Goal: Transaction & Acquisition: Purchase product/service

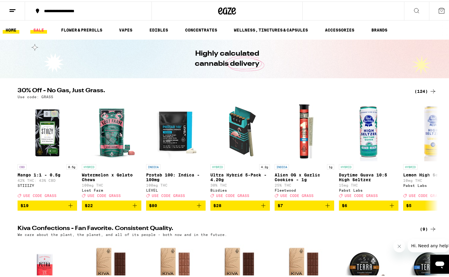
click at [40, 30] on link "SALE" at bounding box center [38, 28] width 17 height 7
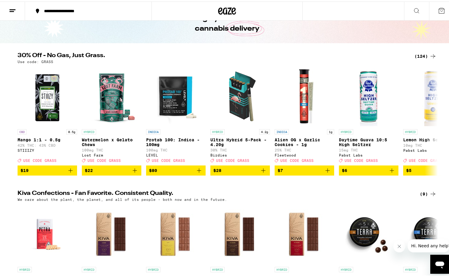
scroll to position [30, 0]
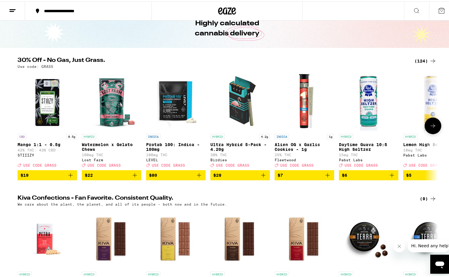
click at [175, 116] on img "Open page for Protab 100: Indica - 100mg from LEVEL" at bounding box center [176, 100] width 60 height 60
click at [435, 130] on button at bounding box center [433, 124] width 17 height 17
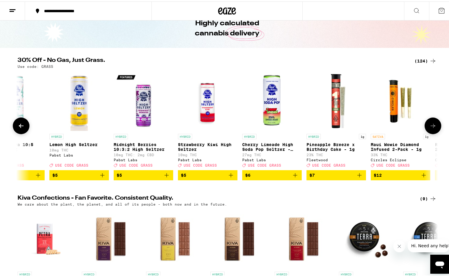
scroll to position [0, 354]
click at [21, 127] on icon at bounding box center [21, 124] width 5 height 4
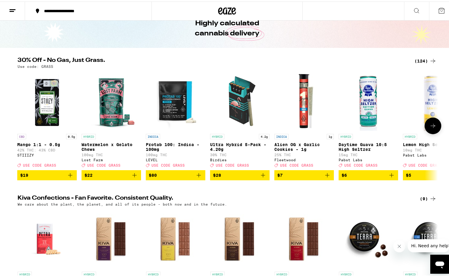
scroll to position [0, 0]
click at [432, 133] on button at bounding box center [433, 124] width 17 height 17
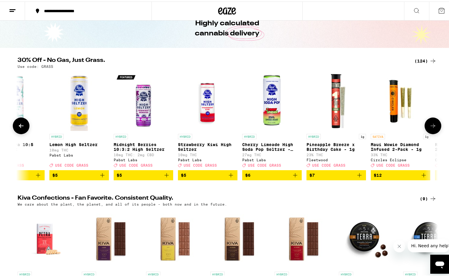
scroll to position [0, 354]
click at [435, 125] on button at bounding box center [433, 124] width 17 height 17
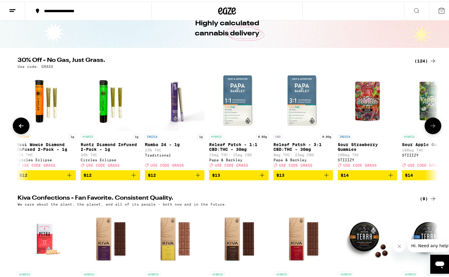
click at [435, 125] on button at bounding box center [433, 124] width 17 height 17
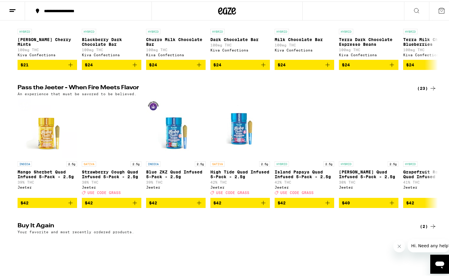
scroll to position [425, 0]
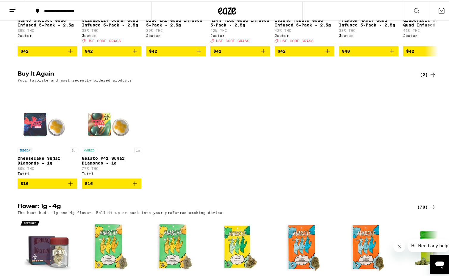
click at [69, 186] on icon "Add to bag" at bounding box center [70, 182] width 7 height 7
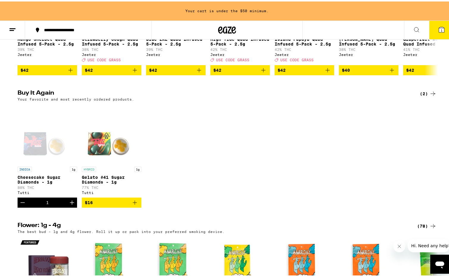
scroll to position [444, 0]
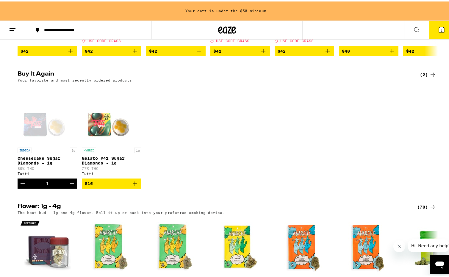
click at [133, 186] on icon "Add to bag" at bounding box center [134, 182] width 7 height 7
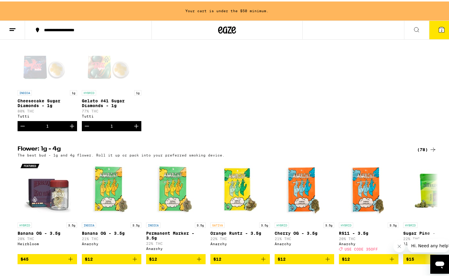
scroll to position [505, 0]
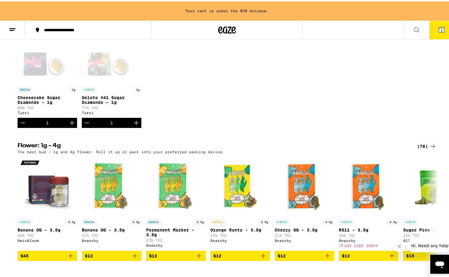
click at [70, 124] on icon "Increment" at bounding box center [72, 121] width 4 height 4
click at [131, 127] on button "Increment" at bounding box center [136, 121] width 10 height 10
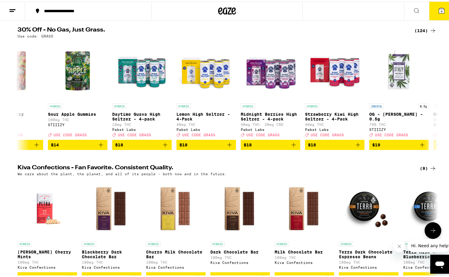
scroll to position [0, 0]
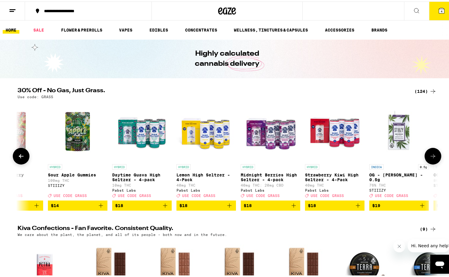
click at [18, 158] on icon at bounding box center [21, 154] width 7 height 7
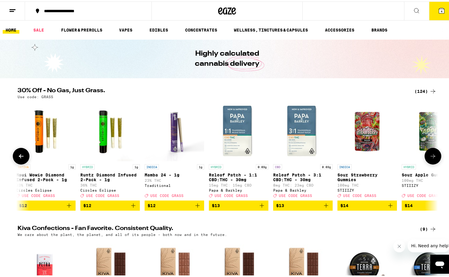
scroll to position [0, 709]
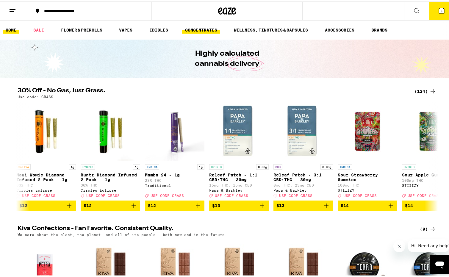
click at [202, 29] on link "CONCENTRATES" at bounding box center [201, 28] width 38 height 7
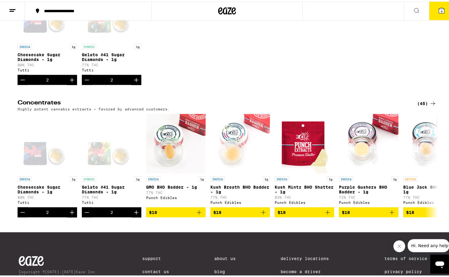
scroll to position [122, 0]
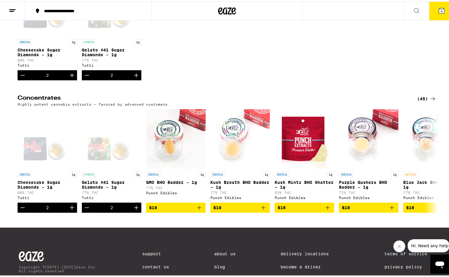
click at [420, 99] on div "(45)" at bounding box center [427, 97] width 19 height 7
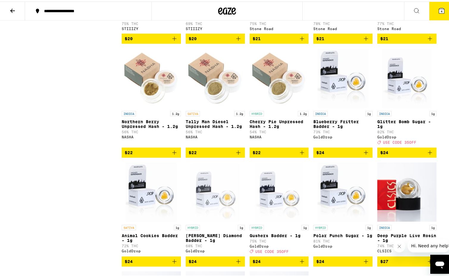
scroll to position [547, 0]
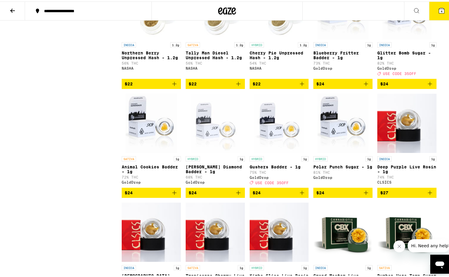
click at [427, 86] on icon "Add to bag" at bounding box center [430, 82] width 7 height 7
click at [428, 86] on icon "Increment" at bounding box center [431, 82] width 7 height 7
click at [423, 64] on p "82% THC" at bounding box center [407, 62] width 59 height 4
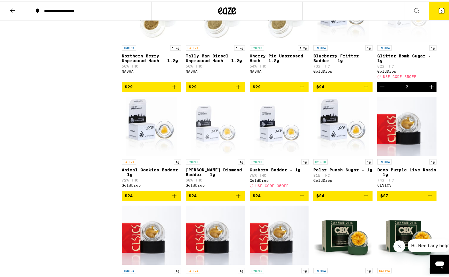
scroll to position [547, 0]
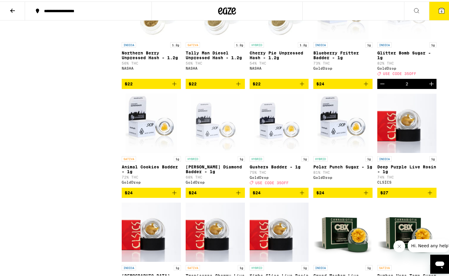
click at [301, 195] on icon "Add to bag" at bounding box center [302, 191] width 7 height 7
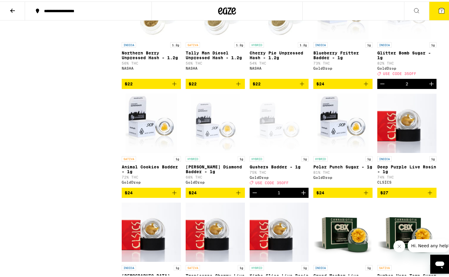
click at [301, 195] on icon "Increment" at bounding box center [303, 191] width 7 height 7
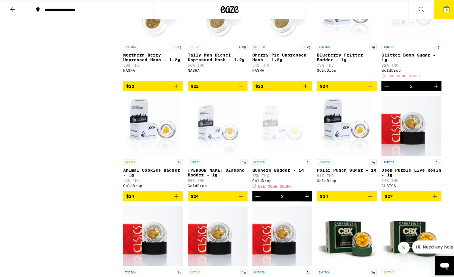
scroll to position [514, 0]
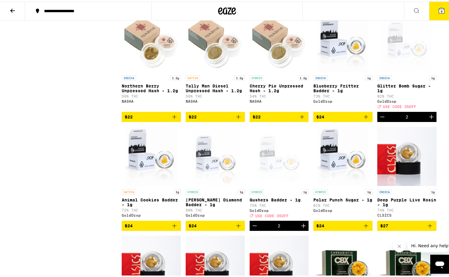
click at [439, 9] on icon at bounding box center [441, 9] width 5 height 5
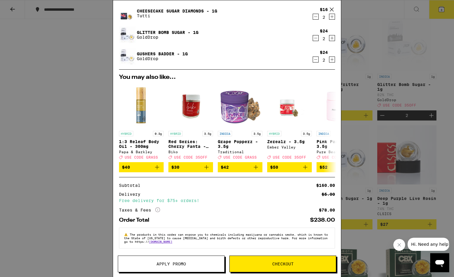
scroll to position [46, 0]
click at [179, 262] on span "Apply Promo" at bounding box center [171, 264] width 29 height 4
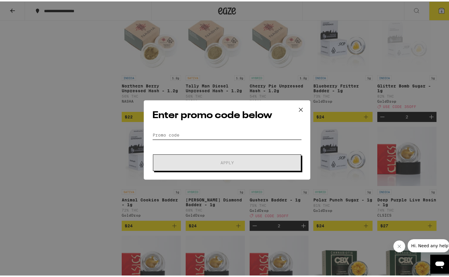
click at [182, 131] on input "Promo Code" at bounding box center [226, 133] width 149 height 9
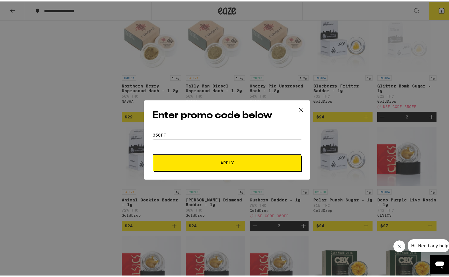
click at [189, 164] on button "Apply" at bounding box center [227, 161] width 148 height 17
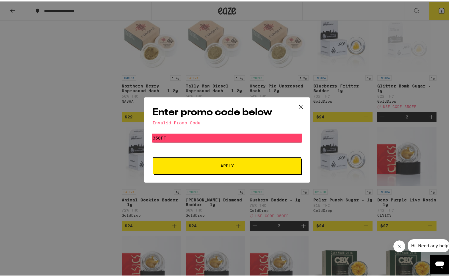
click at [223, 144] on form "Promo Code 350ff Apply" at bounding box center [226, 152] width 149 height 41
click at [214, 135] on input "350ff" at bounding box center [226, 136] width 149 height 9
click at [213, 135] on input "350ff" at bounding box center [226, 136] width 149 height 9
type input "35off"
click at [153, 156] on button "Apply" at bounding box center [227, 164] width 148 height 17
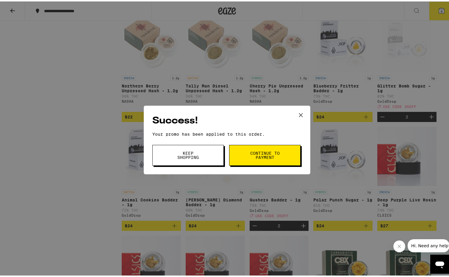
click at [203, 148] on button "Keep Shopping" at bounding box center [187, 154] width 71 height 21
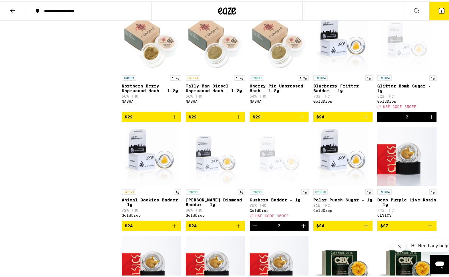
click at [438, 6] on icon at bounding box center [441, 9] width 7 height 7
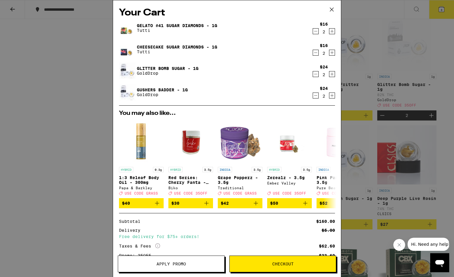
click at [314, 31] on icon "Decrement" at bounding box center [315, 31] width 3 height 0
click at [313, 33] on icon "Decrement" at bounding box center [315, 31] width 5 height 7
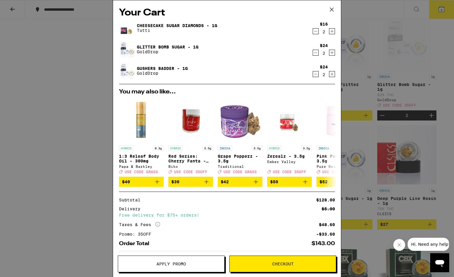
click at [313, 32] on icon "Decrement" at bounding box center [315, 31] width 5 height 7
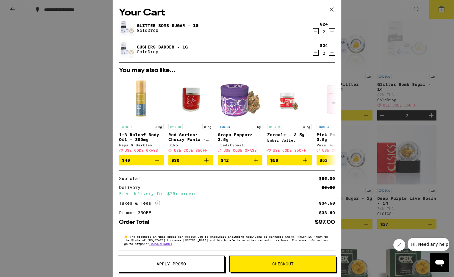
click at [180, 25] on link "Glitter Bomb Sugar - 1g" at bounding box center [168, 25] width 62 height 5
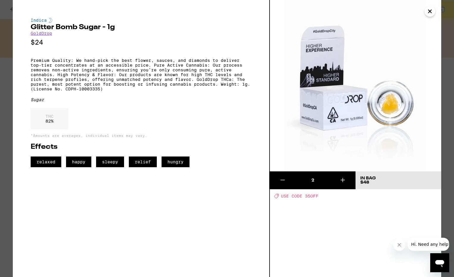
scroll to position [514, 0]
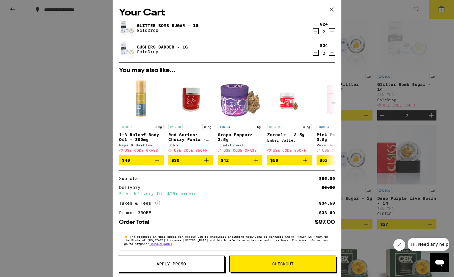
click at [145, 45] on link "Gushers Badder - 1g" at bounding box center [162, 47] width 51 height 5
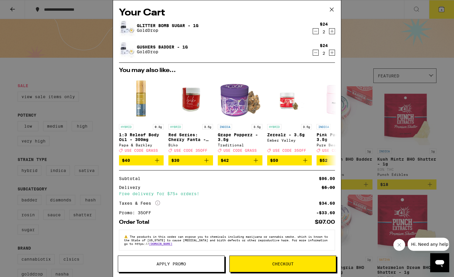
scroll to position [514, 0]
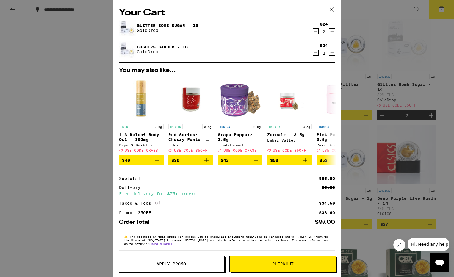
click at [313, 53] on icon "Decrement" at bounding box center [315, 52] width 5 height 7
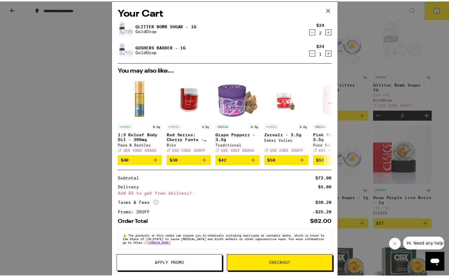
scroll to position [533, 0]
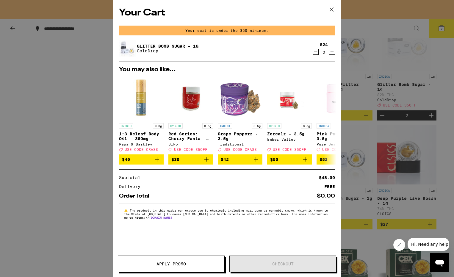
click at [331, 12] on icon at bounding box center [332, 9] width 9 height 9
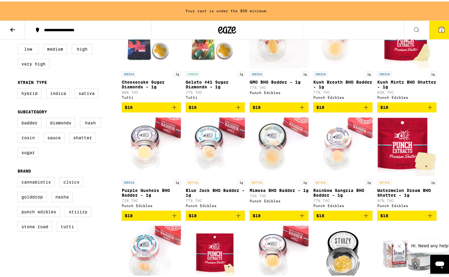
scroll to position [77, 0]
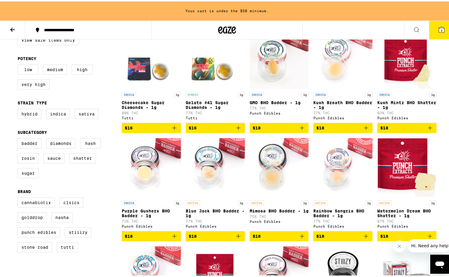
click at [172, 129] on icon "Add to bag" at bounding box center [174, 126] width 7 height 7
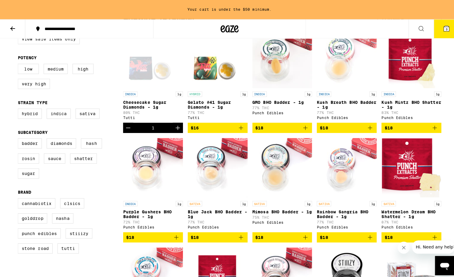
scroll to position [58, 0]
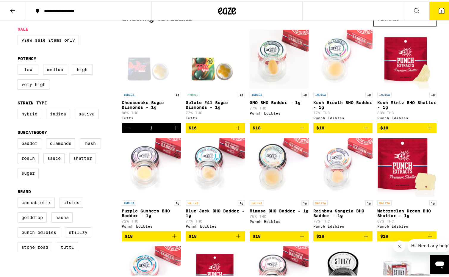
click at [239, 239] on icon "Add to bag" at bounding box center [238, 234] width 7 height 7
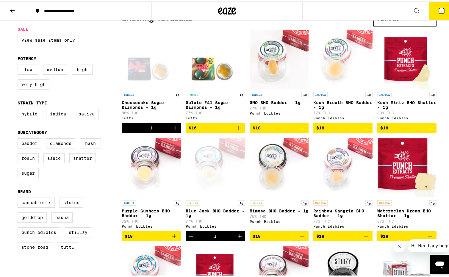
click at [438, 6] on icon at bounding box center [441, 9] width 7 height 7
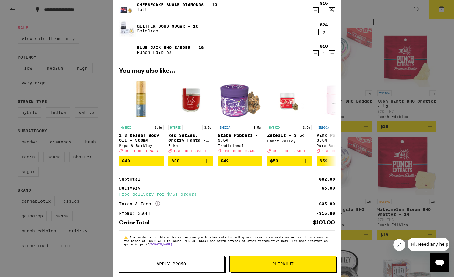
scroll to position [34, 0]
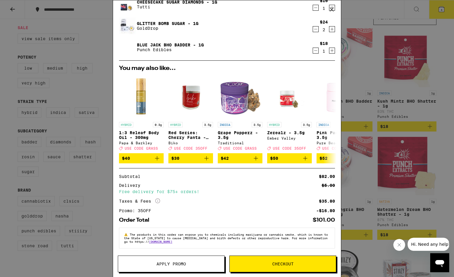
click at [148, 210] on div "Promo: 35OFF" at bounding box center [137, 211] width 36 height 4
click at [154, 210] on div "Promo: 35OFF" at bounding box center [137, 211] width 36 height 4
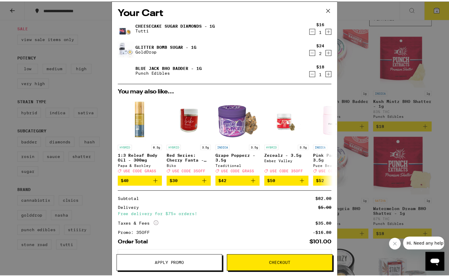
scroll to position [0, 0]
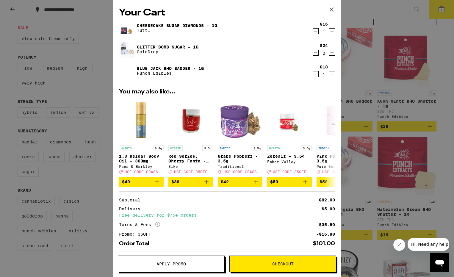
click at [313, 75] on icon "Decrement" at bounding box center [315, 74] width 5 height 7
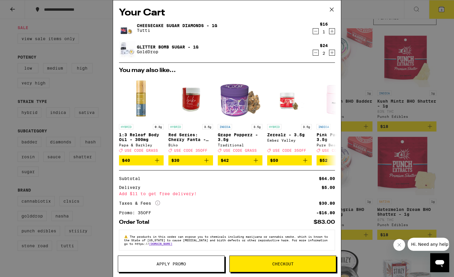
click at [333, 9] on icon at bounding box center [332, 9] width 9 height 9
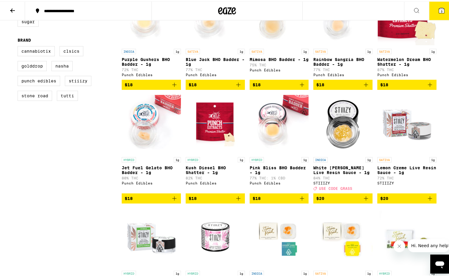
scroll to position [210, 0]
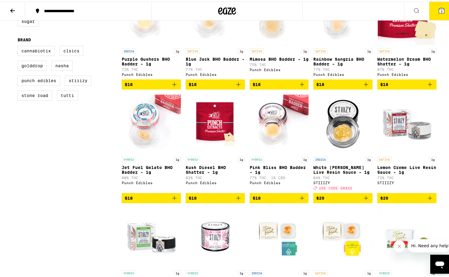
click at [366, 200] on icon "Add to bag" at bounding box center [366, 196] width 7 height 7
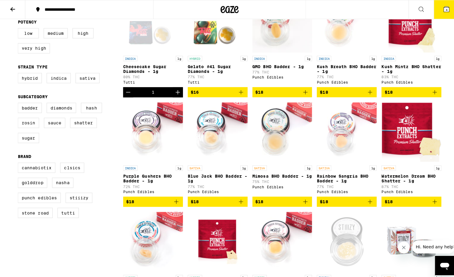
scroll to position [28, 0]
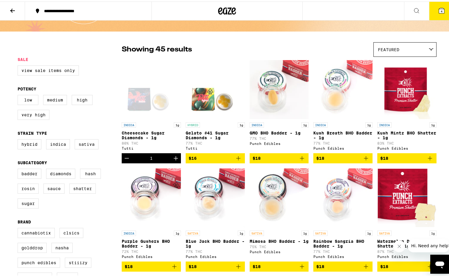
click at [432, 12] on button "4" at bounding box center [441, 9] width 25 height 18
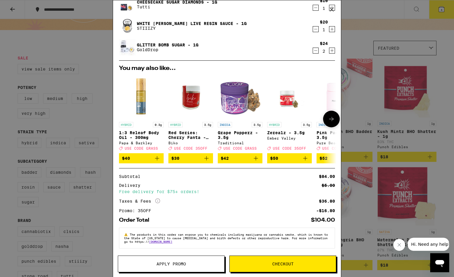
scroll to position [34, 0]
click at [177, 258] on button "Apply Promo" at bounding box center [171, 264] width 107 height 17
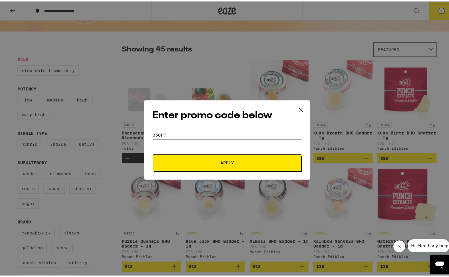
click at [165, 135] on input "35off" at bounding box center [226, 133] width 149 height 9
type input "grass"
click at [210, 163] on span "Apply" at bounding box center [227, 161] width 107 height 4
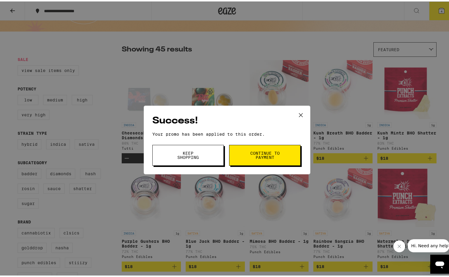
click at [179, 151] on span "Keep Shopping" at bounding box center [188, 154] width 30 height 8
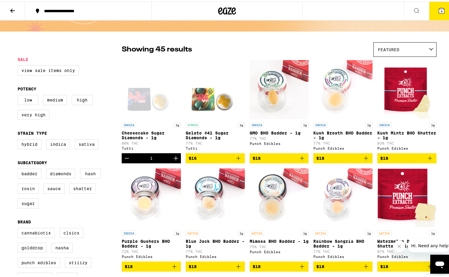
click at [441, 11] on span "4" at bounding box center [442, 10] width 2 height 4
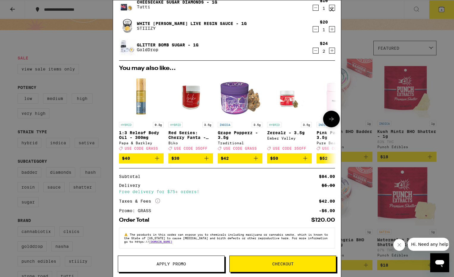
scroll to position [34, 0]
click at [162, 265] on span "Apply Promo" at bounding box center [171, 264] width 29 height 4
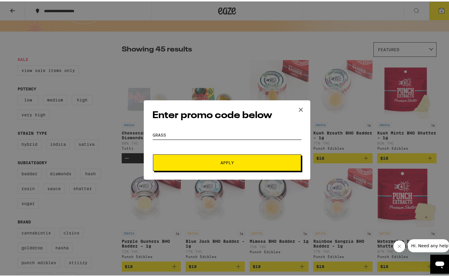
click at [189, 130] on input "grass" at bounding box center [226, 133] width 149 height 9
type input "35off"
click at [153, 153] on button "Apply" at bounding box center [227, 161] width 148 height 17
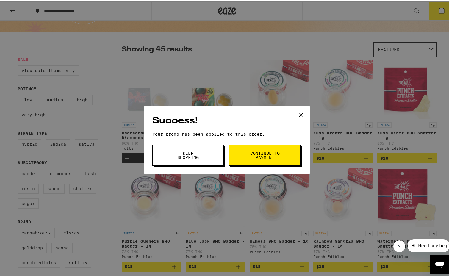
drag, startPoint x: 184, startPoint y: 162, endPoint x: 331, endPoint y: 96, distance: 161.0
click at [184, 161] on button "Keep Shopping" at bounding box center [187, 154] width 71 height 21
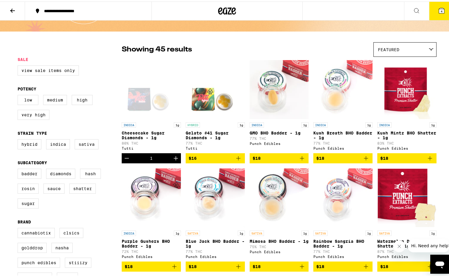
click at [434, 13] on button "4" at bounding box center [441, 9] width 25 height 18
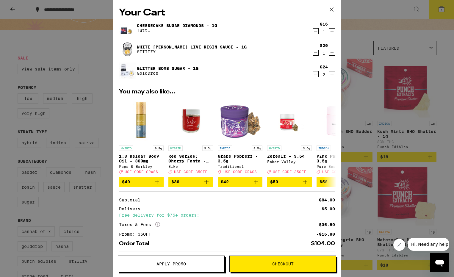
click at [313, 54] on icon "Decrement" at bounding box center [315, 52] width 5 height 7
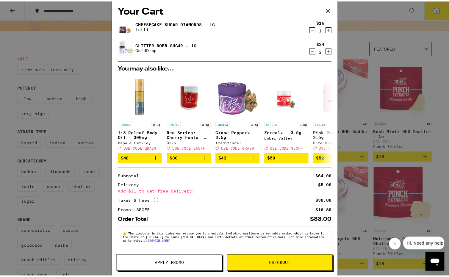
scroll to position [12, 0]
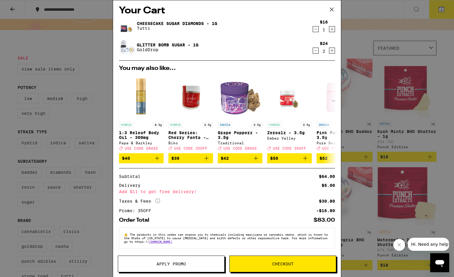
click at [326, 18] on button at bounding box center [332, 9] width 18 height 19
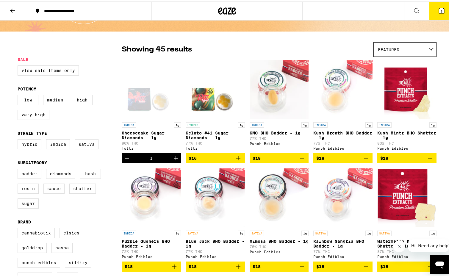
click at [442, 7] on button "3" at bounding box center [441, 9] width 25 height 18
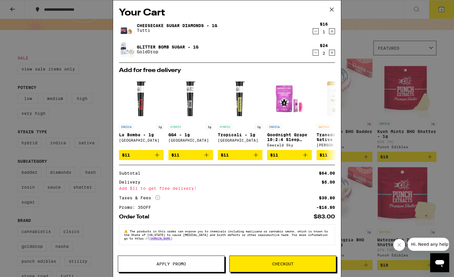
click at [362, 27] on div "Your Cart Cheesecake Sugar Diamonds - 1g Tutti $16 1 Glitter Bomb Sugar - 1g Go…" at bounding box center [227, 138] width 454 height 277
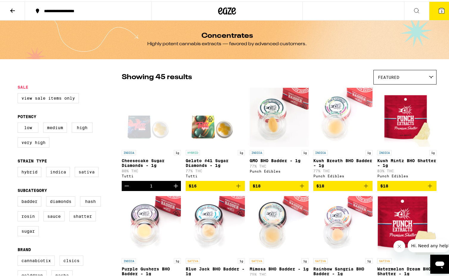
click at [14, 9] on icon at bounding box center [12, 9] width 5 height 4
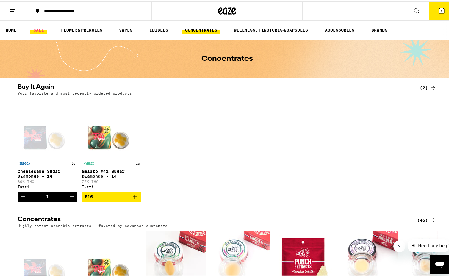
click at [38, 29] on link "SALE" at bounding box center [38, 28] width 17 height 7
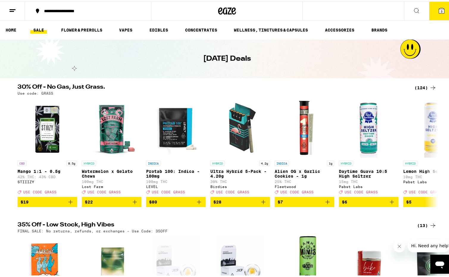
click at [431, 9] on button "3" at bounding box center [441, 9] width 25 height 18
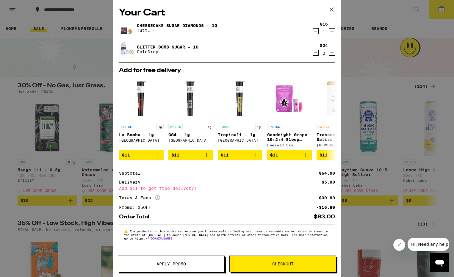
click at [382, 85] on div "Your Cart Cheesecake Sugar Diamonds - 1g Tutti $16 1 Glitter Bomb Sugar - 1g Go…" at bounding box center [227, 138] width 454 height 277
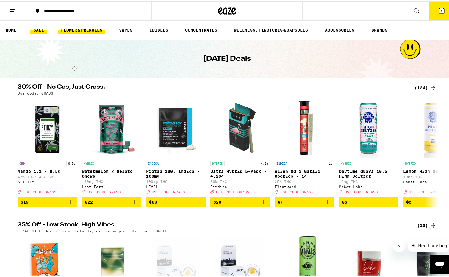
click at [81, 27] on link "FLOWER & PREROLLS" at bounding box center [81, 28] width 47 height 7
click at [81, 28] on link "FLOWER & PREROLLS" at bounding box center [81, 28] width 47 height 7
click at [439, 11] on icon at bounding box center [441, 9] width 5 height 5
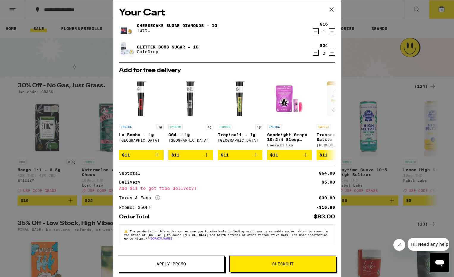
click at [330, 30] on icon "Increment" at bounding box center [332, 31] width 5 height 7
click at [163, 46] on link "Glitter Bomb Sugar - 1g" at bounding box center [168, 47] width 62 height 5
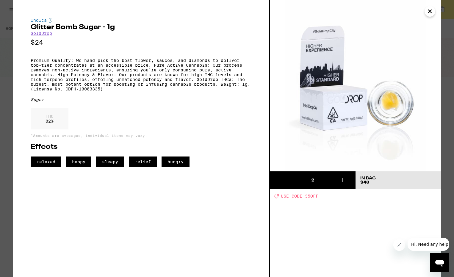
click at [433, 8] on icon "Close" at bounding box center [430, 11] width 7 height 9
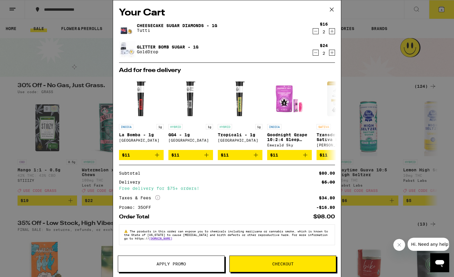
click at [335, 8] on icon at bounding box center [332, 9] width 9 height 9
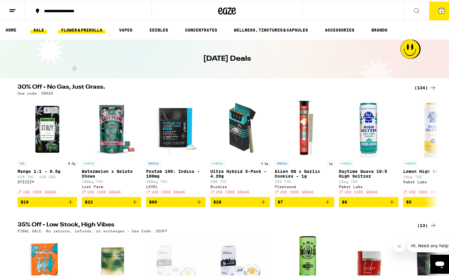
click at [78, 29] on link "FLOWER & PREROLLS" at bounding box center [81, 28] width 47 height 7
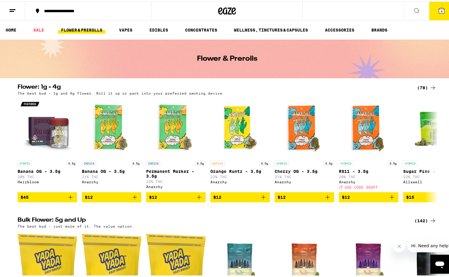
click at [203, 34] on ul "HOME SALE FLOWER & PREROLLS VAPES EDIBLES CONCENTRATES WELLNESS, TINCTURES & CA…" at bounding box center [227, 28] width 454 height 19
click at [205, 28] on link "CONCENTRATES" at bounding box center [201, 28] width 38 height 7
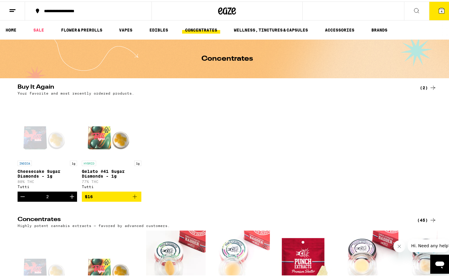
click at [132, 199] on icon "Add to bag" at bounding box center [134, 195] width 7 height 7
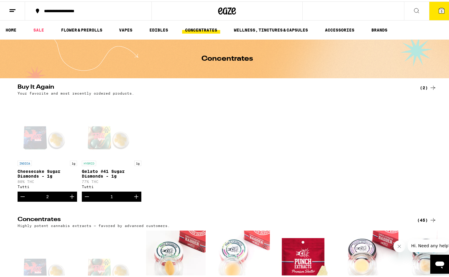
click at [133, 199] on icon "Increment" at bounding box center [136, 195] width 7 height 7
click at [20, 199] on icon "Decrement" at bounding box center [22, 195] width 7 height 7
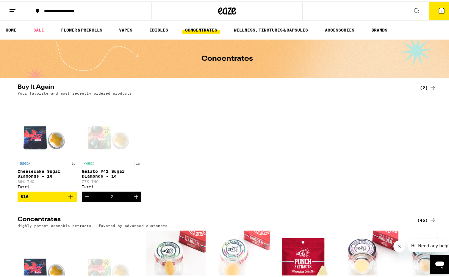
click at [433, 7] on button "4" at bounding box center [441, 9] width 25 height 18
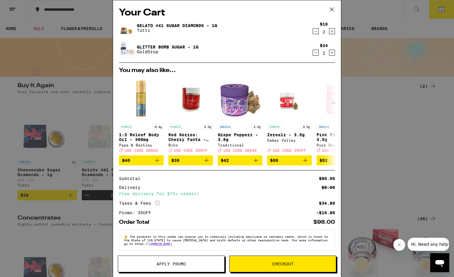
click at [330, 52] on icon "Increment" at bounding box center [332, 52] width 5 height 7
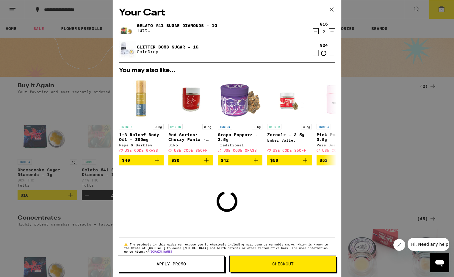
click at [313, 31] on icon "Decrement" at bounding box center [315, 31] width 5 height 7
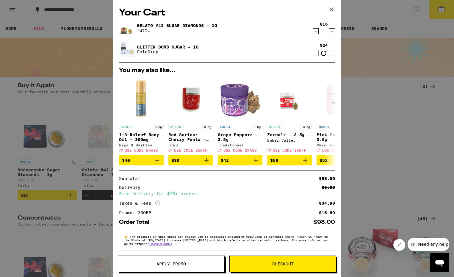
click at [332, 10] on icon at bounding box center [332, 9] width 9 height 9
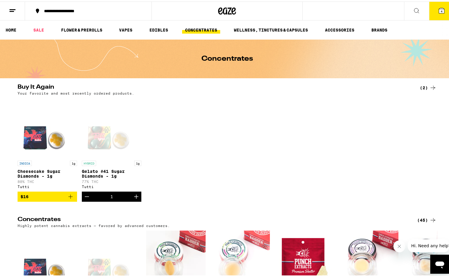
click at [440, 11] on icon at bounding box center [441, 9] width 5 height 5
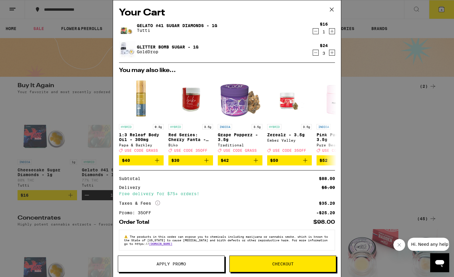
click at [313, 52] on icon "Decrement" at bounding box center [315, 52] width 5 height 7
click at [330, 32] on icon "Increment" at bounding box center [332, 31] width 5 height 7
click at [260, 267] on button "Checkout" at bounding box center [283, 264] width 107 height 17
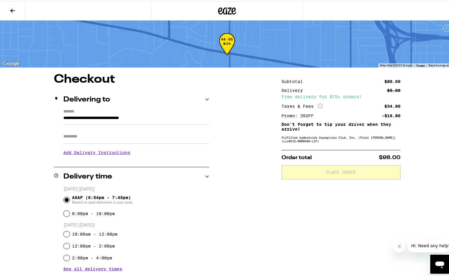
click at [137, 138] on input "Apt/Suite" at bounding box center [136, 135] width 146 height 14
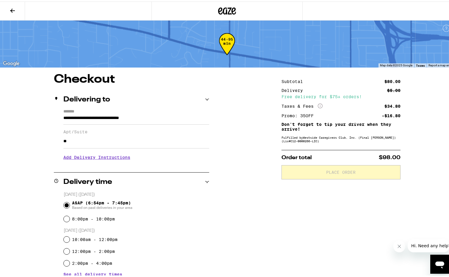
type input "**"
click at [116, 158] on h3 "Add Delivery Instructions" at bounding box center [136, 156] width 146 height 14
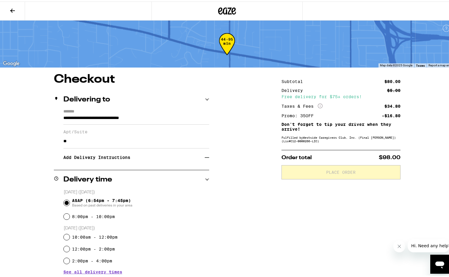
scroll to position [133, 0]
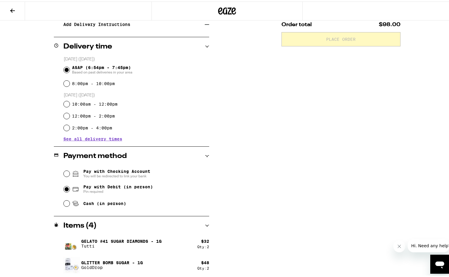
click at [64, 190] on input "Pay with Debit (in person) Pin required" at bounding box center [67, 188] width 6 height 6
radio input "true"
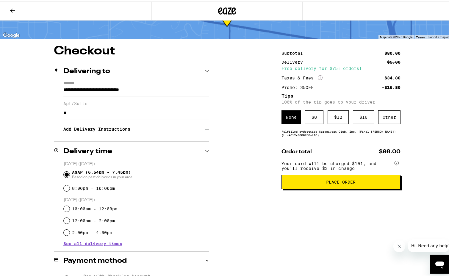
scroll to position [0, 0]
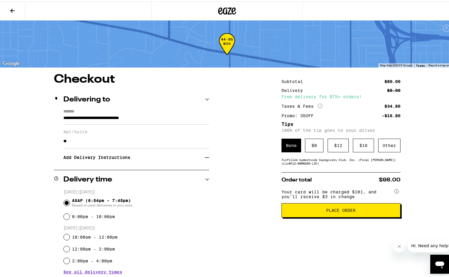
click at [300, 209] on button "Place Order" at bounding box center [341, 209] width 119 height 14
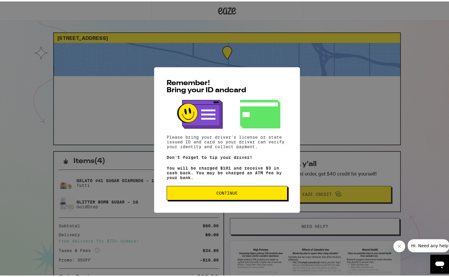
click at [200, 189] on button "Continue" at bounding box center [227, 192] width 121 height 14
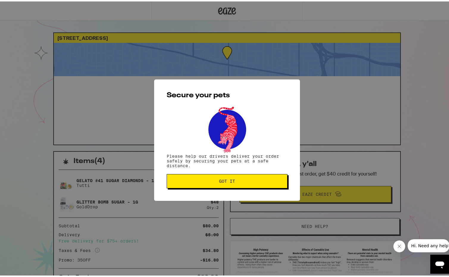
click at [186, 180] on span "Got it" at bounding box center [227, 180] width 111 height 4
